Goal: Transaction & Acquisition: Obtain resource

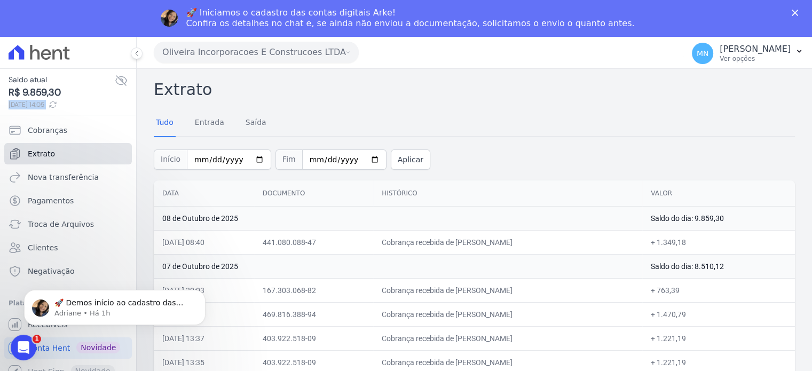
click at [92, 154] on link "Extrato" at bounding box center [68, 153] width 128 height 21
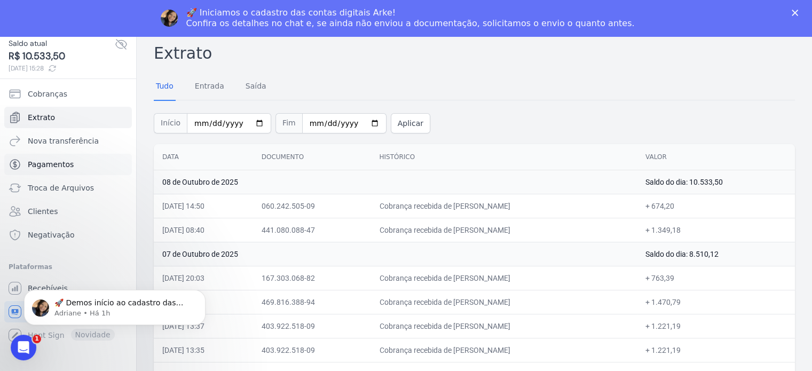
click at [68, 168] on span "Pagamentos" at bounding box center [51, 164] width 46 height 11
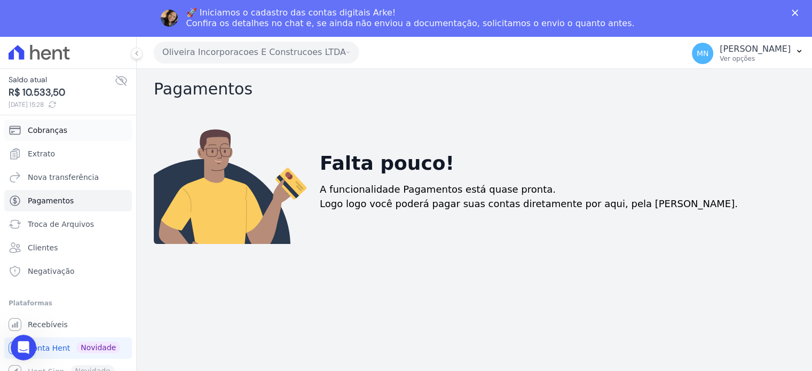
click at [62, 136] on link "Cobranças" at bounding box center [68, 130] width 128 height 21
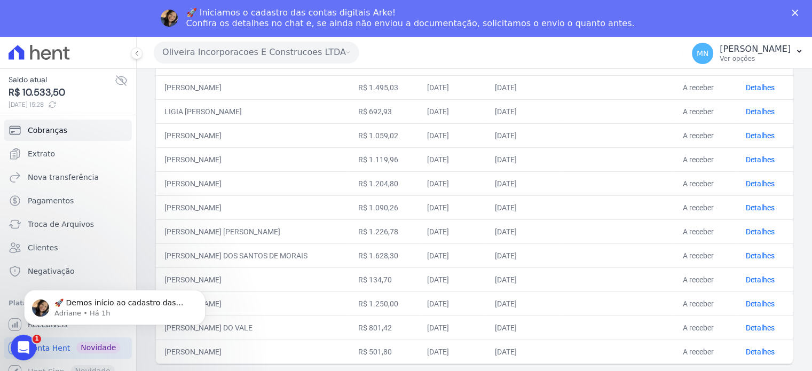
scroll to position [441, 0]
click at [147, 239] on div "Cobranças Nova cobrança Tudo Em atraso A receber Recebidas Situação: Todas Em a…" at bounding box center [475, 20] width 676 height 784
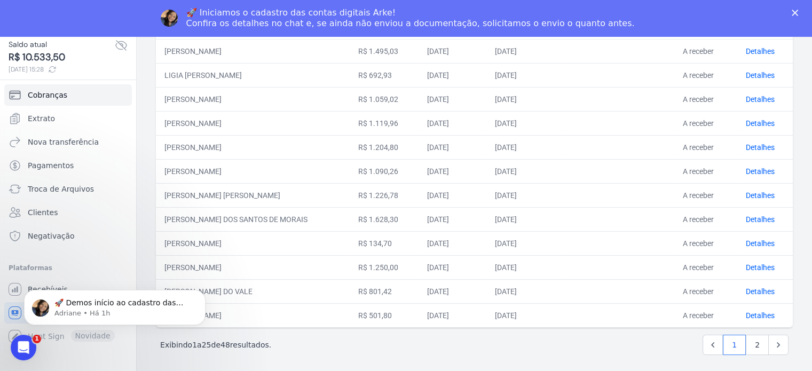
scroll to position [36, 0]
click at [750, 341] on link "2" at bounding box center [757, 344] width 23 height 20
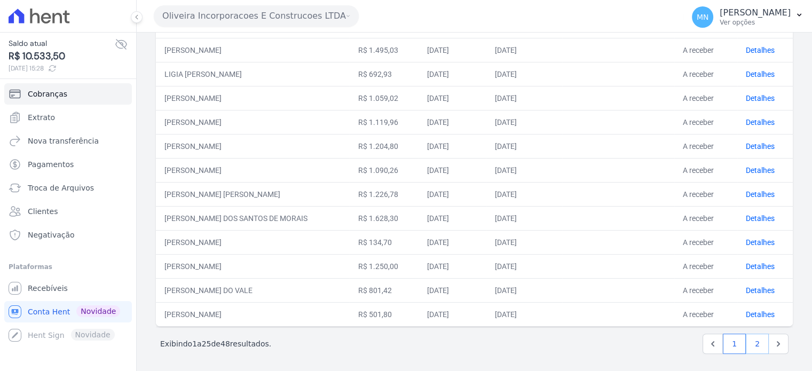
scroll to position [0, 0]
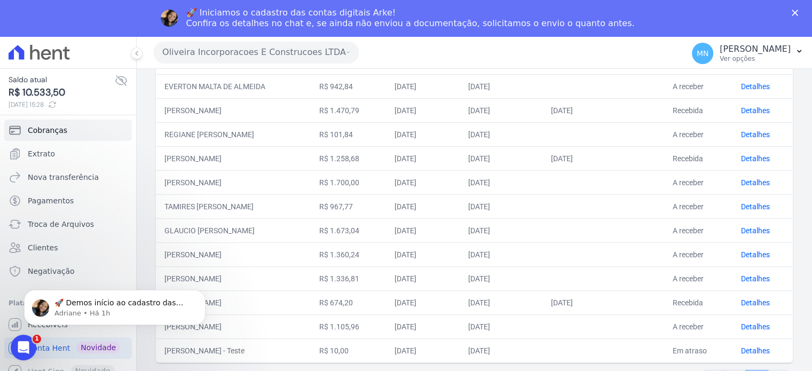
scroll to position [393, 0]
click at [752, 254] on link "Detalhes" at bounding box center [755, 254] width 29 height 9
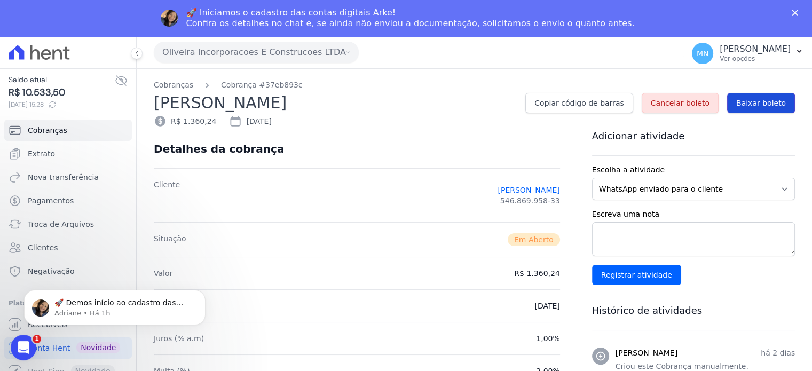
click at [751, 104] on span "Baixar boleto" at bounding box center [761, 103] width 50 height 11
